Goal: Answer question/provide support

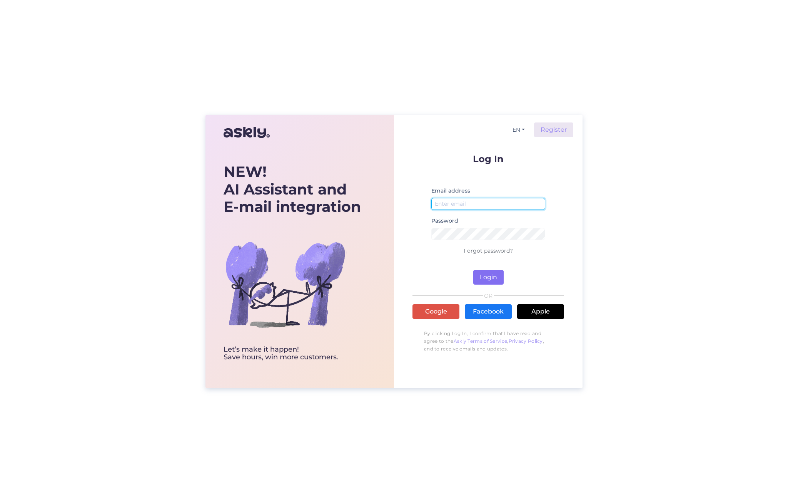
type input "[EMAIL_ADDRESS][DOMAIN_NAME]"
click at [482, 273] on button "Login" at bounding box center [489, 277] width 30 height 15
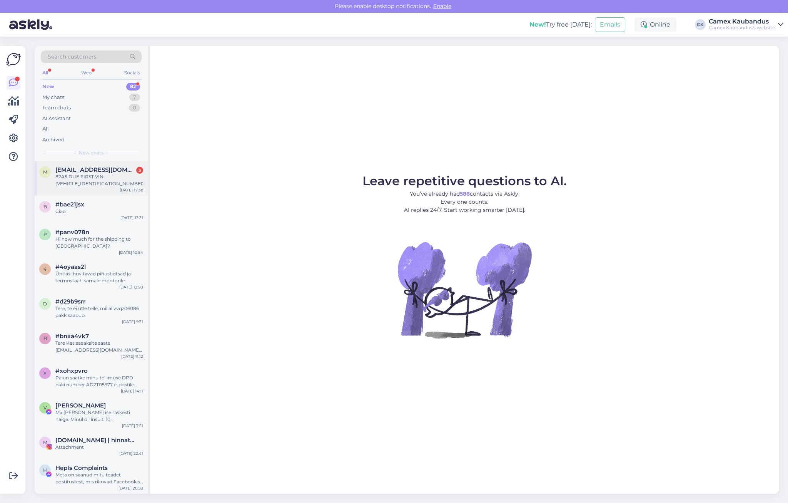
click at [80, 188] on div "m [EMAIL_ADDRESS][DOMAIN_NAME] 3 82A5 DUE FIRST VIN: [VEHICLE_IDENTIFICATION_NU…" at bounding box center [91, 178] width 113 height 35
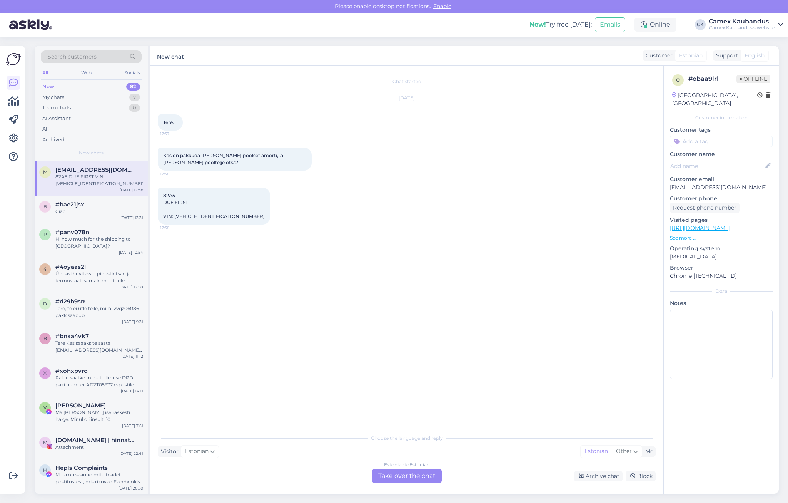
click at [196, 219] on div "82A5 DUE FIRST VIN: [VEHICLE_IDENTIFICATION_NUMBER] 17:38" at bounding box center [214, 205] width 112 height 37
click at [196, 216] on span "82A5 DUE FIRST VIN: [VEHICLE_IDENTIFICATION_NUMBER]" at bounding box center [214, 205] width 102 height 27
copy div "[VEHICLE_IDENTIFICATION_NUMBER] 17:38"
click at [385, 475] on div "Estonian to Estonian Take over the chat" at bounding box center [407, 476] width 70 height 14
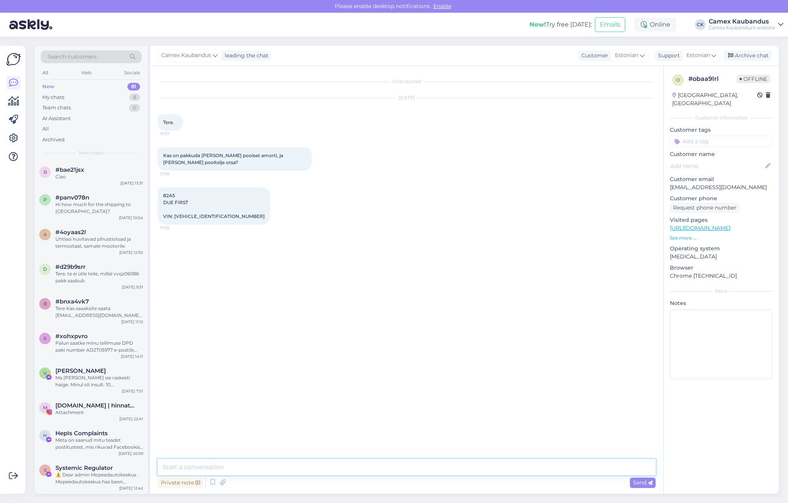
click at [239, 467] on textarea at bounding box center [407, 467] width 498 height 16
type textarea "Tere! Amort maksab 99 eur ja on meil laos olemas. [PERSON_NAME] pooltelje ots 5…"
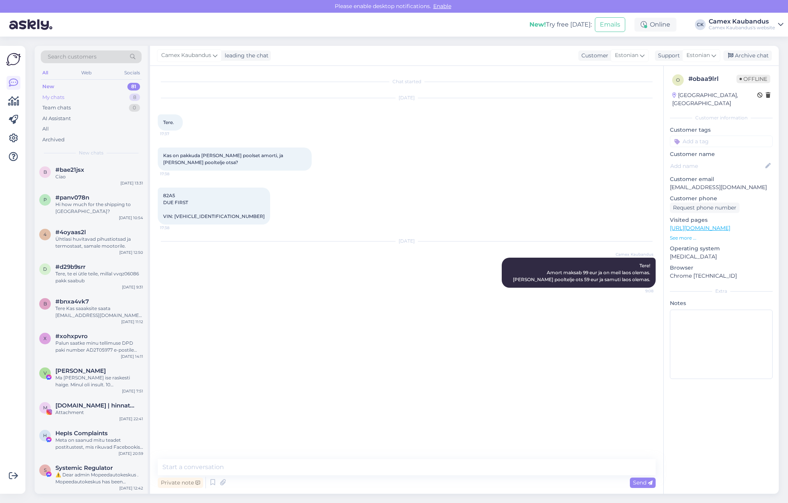
click at [55, 96] on div "My chats" at bounding box center [53, 98] width 22 height 8
